Goal: Task Accomplishment & Management: Manage account settings

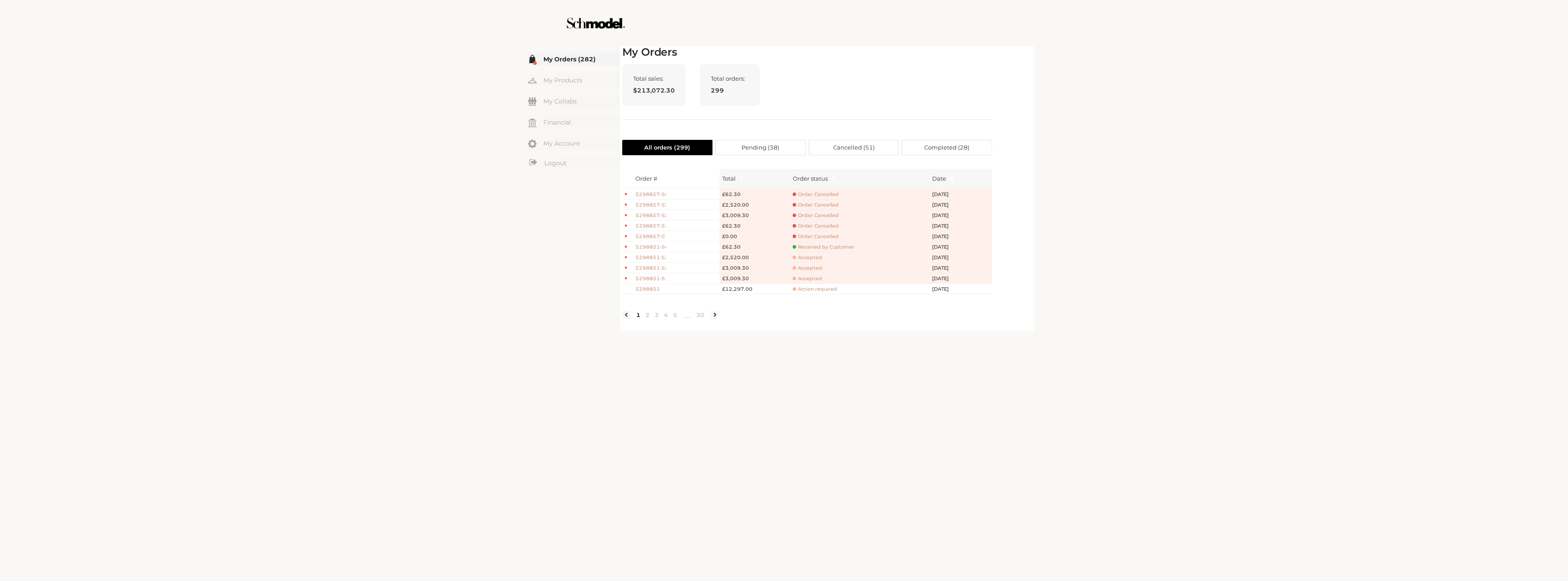
click at [1065, 45] on header at bounding box center [784, 23] width 1568 height 46
